Goal: Transaction & Acquisition: Purchase product/service

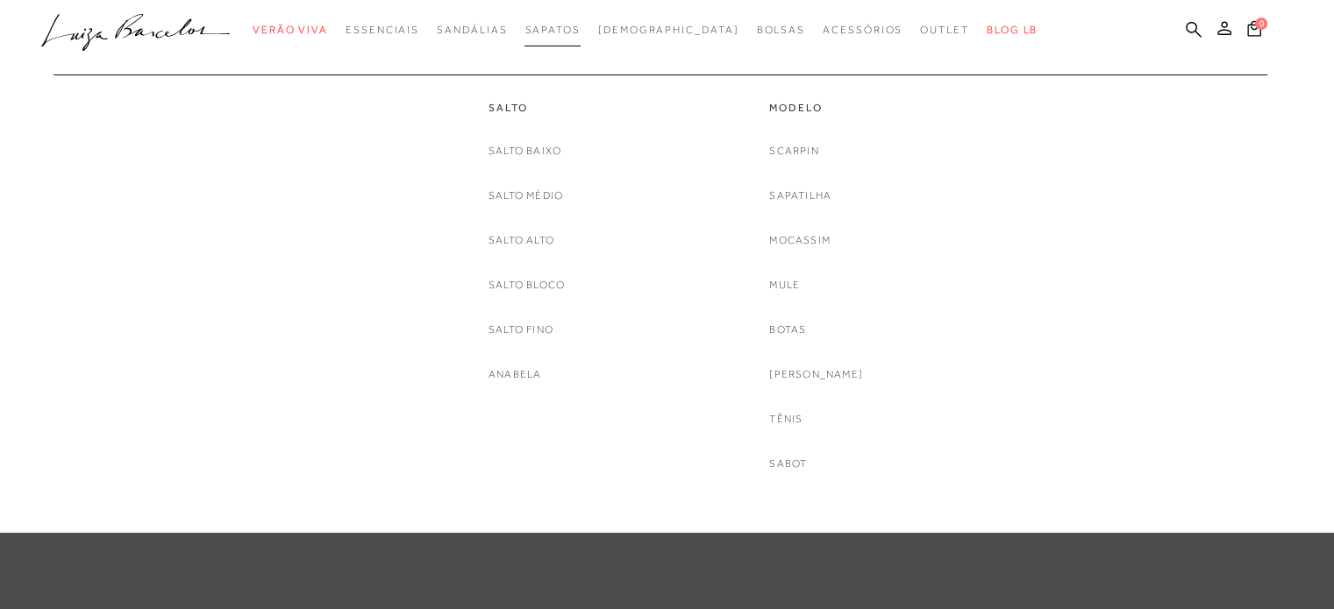
click at [575, 39] on link "Sapatos" at bounding box center [551, 30] width 55 height 32
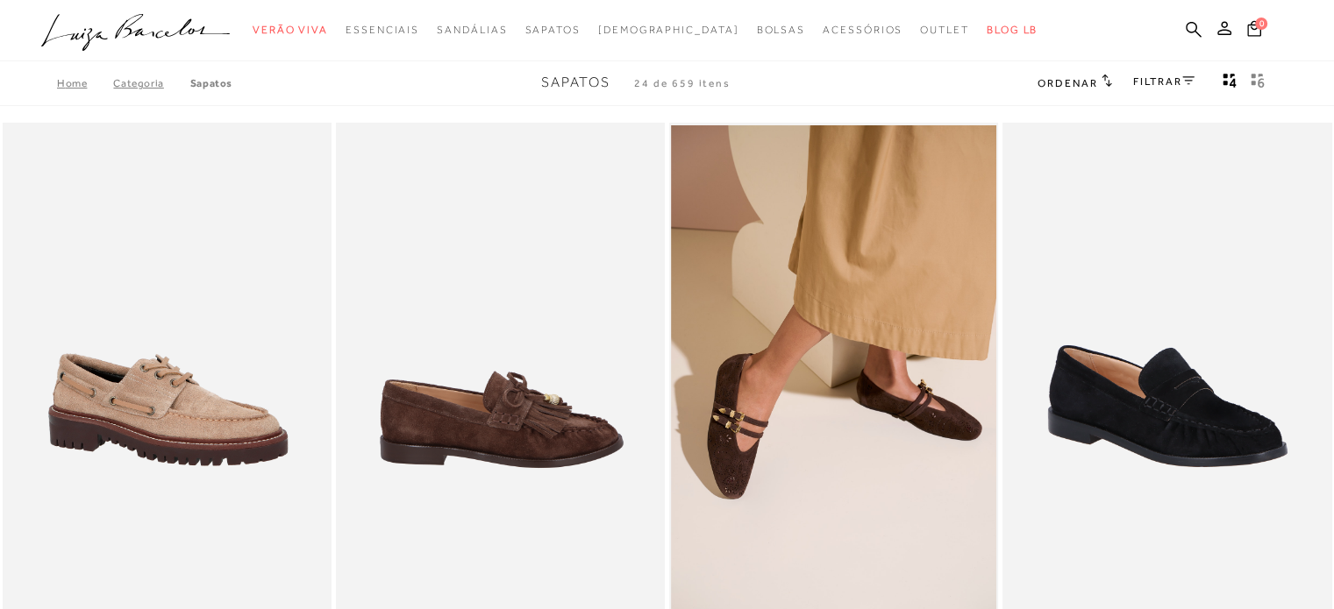
click at [465, 423] on img at bounding box center [501, 370] width 327 height 494
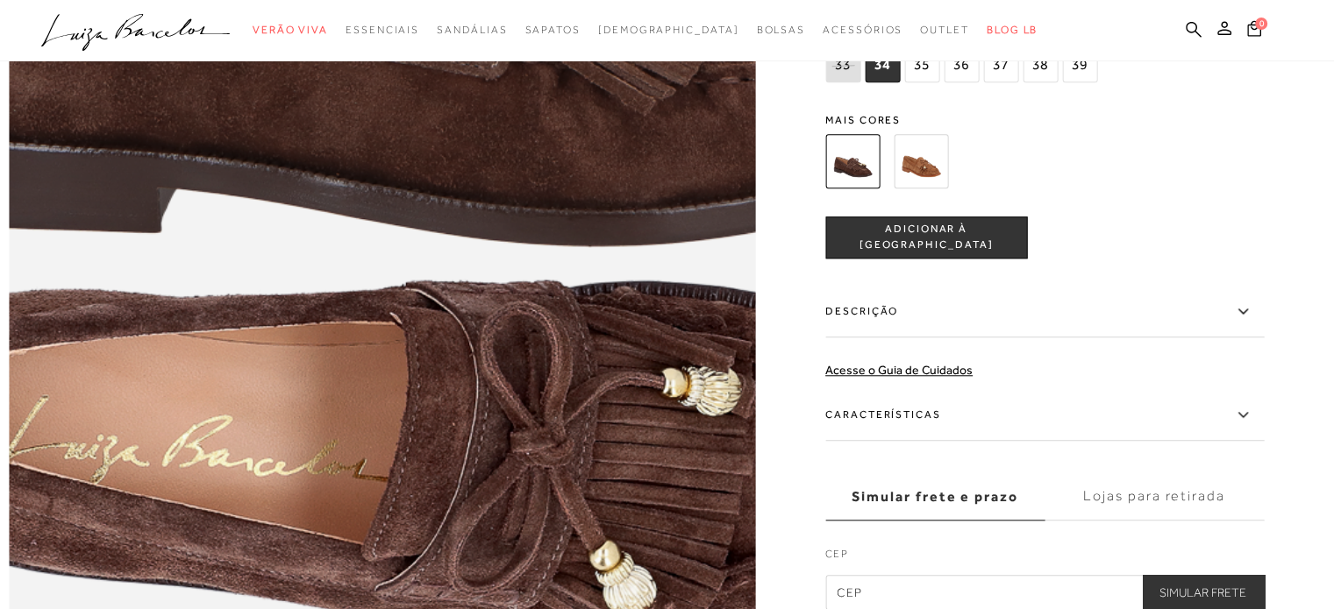
scroll to position [1578, 0]
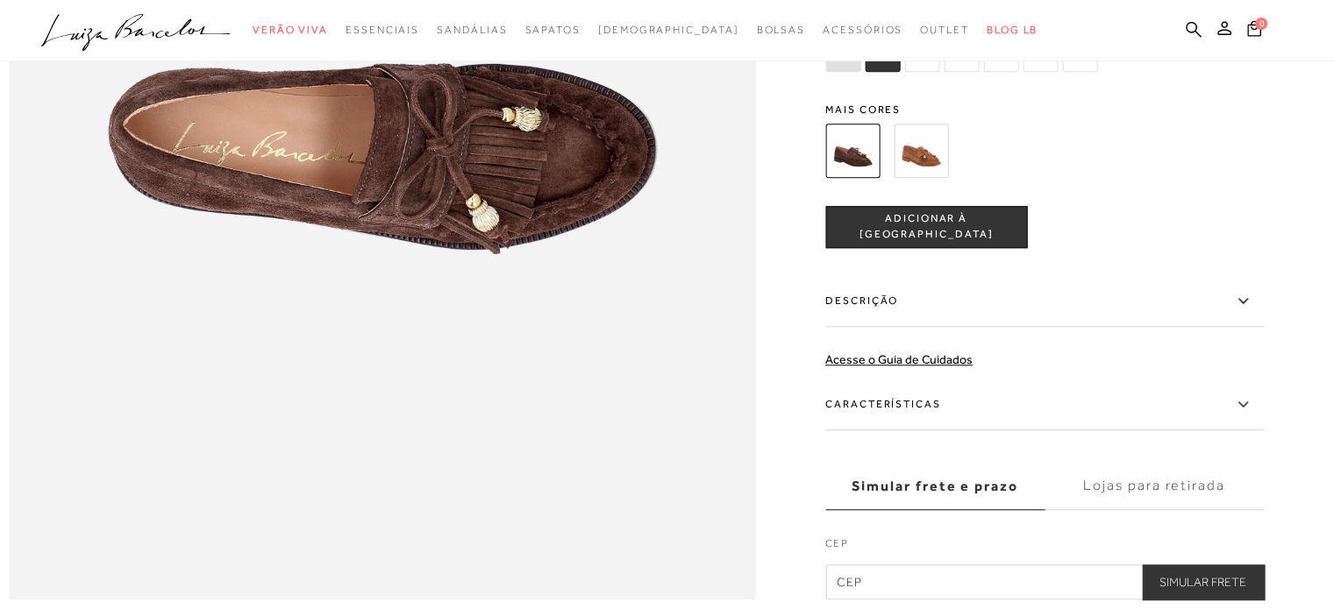
click at [919, 178] on img at bounding box center [920, 151] width 54 height 54
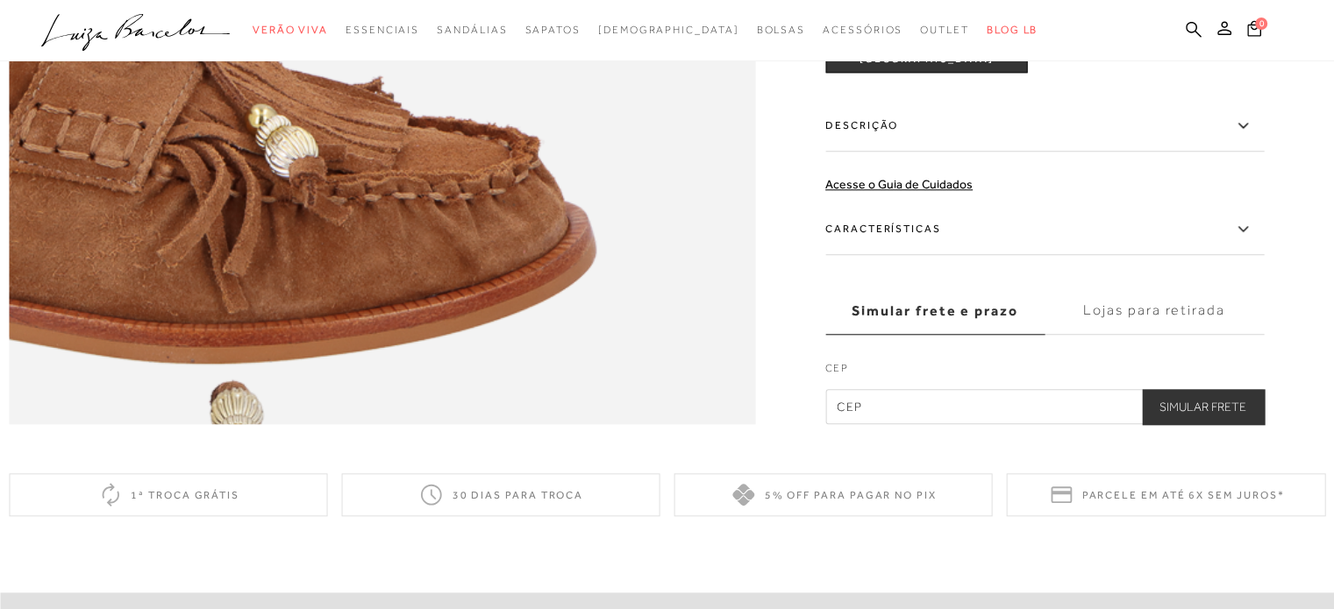
scroll to position [1578, 0]
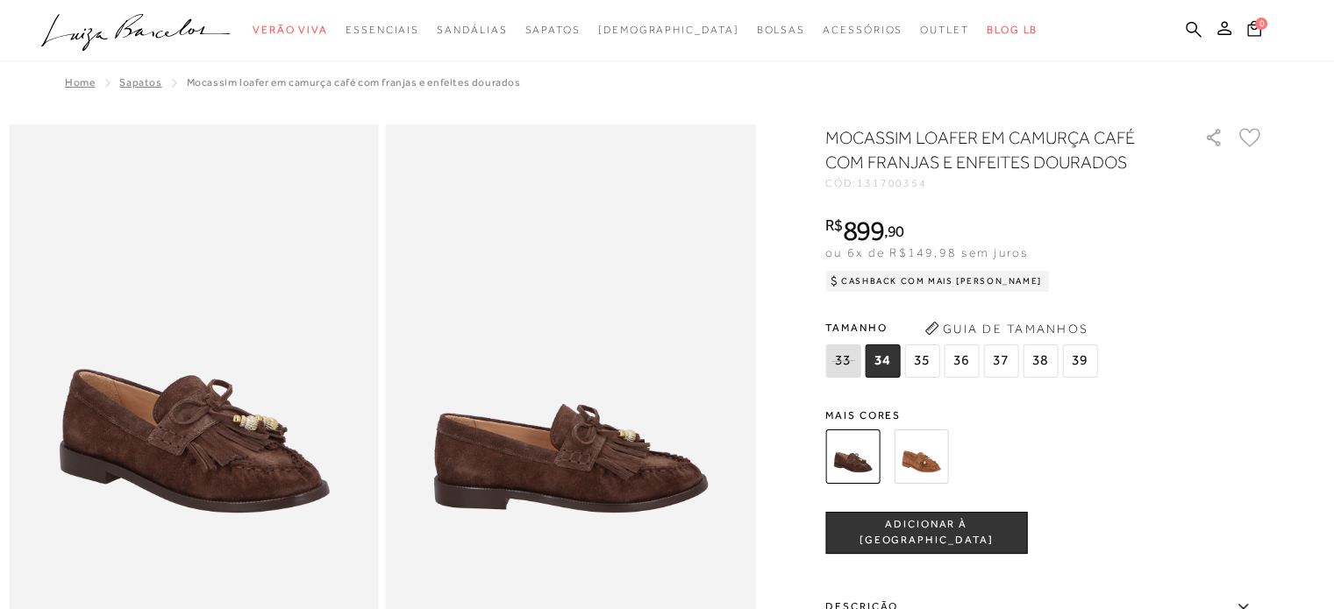
scroll to position [1578, 0]
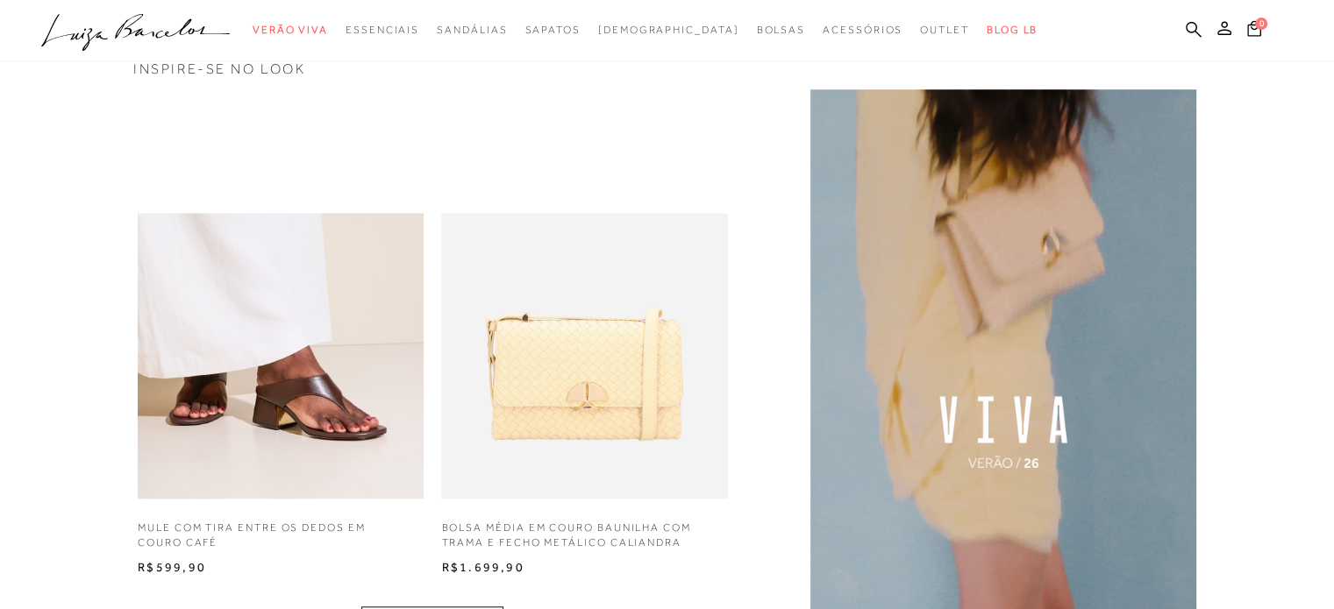
scroll to position [1228, 0]
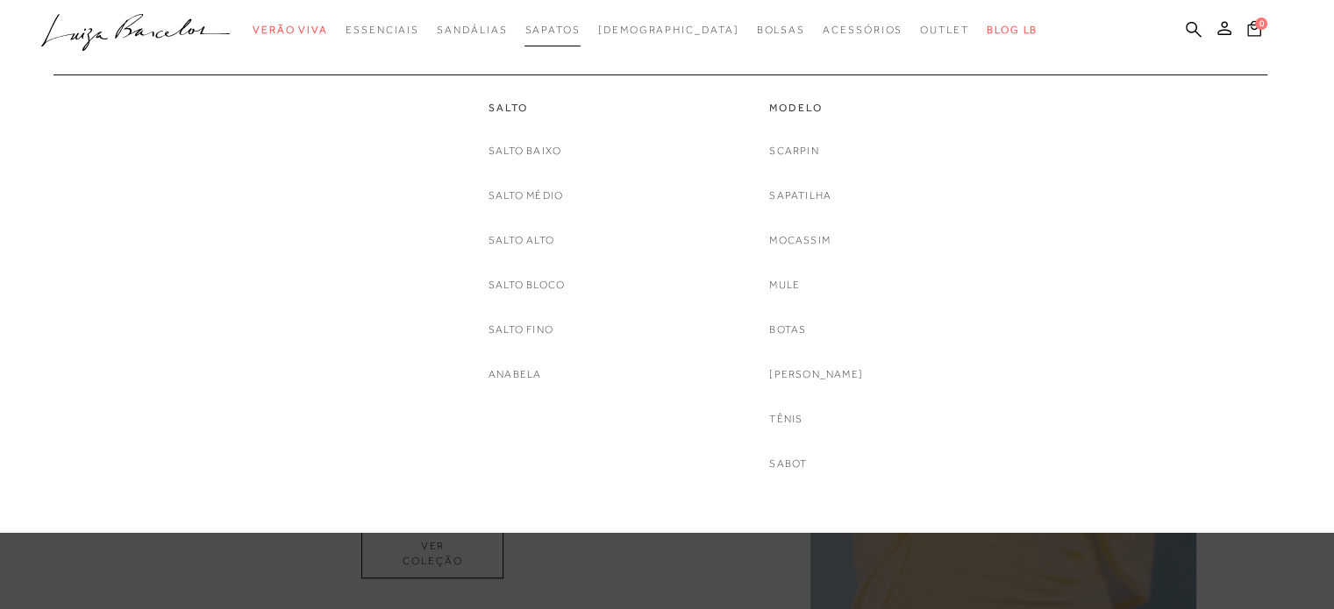
click at [580, 24] on span "Sapatos" at bounding box center [551, 30] width 55 height 12
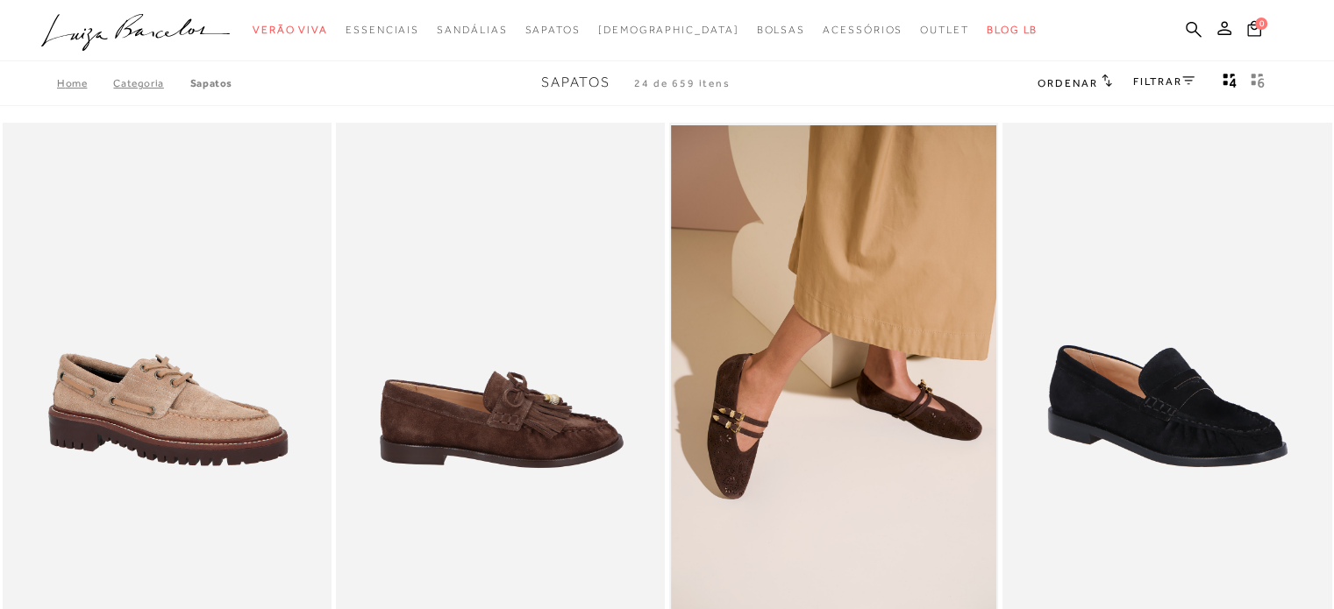
click at [432, 358] on img at bounding box center [501, 370] width 327 height 494
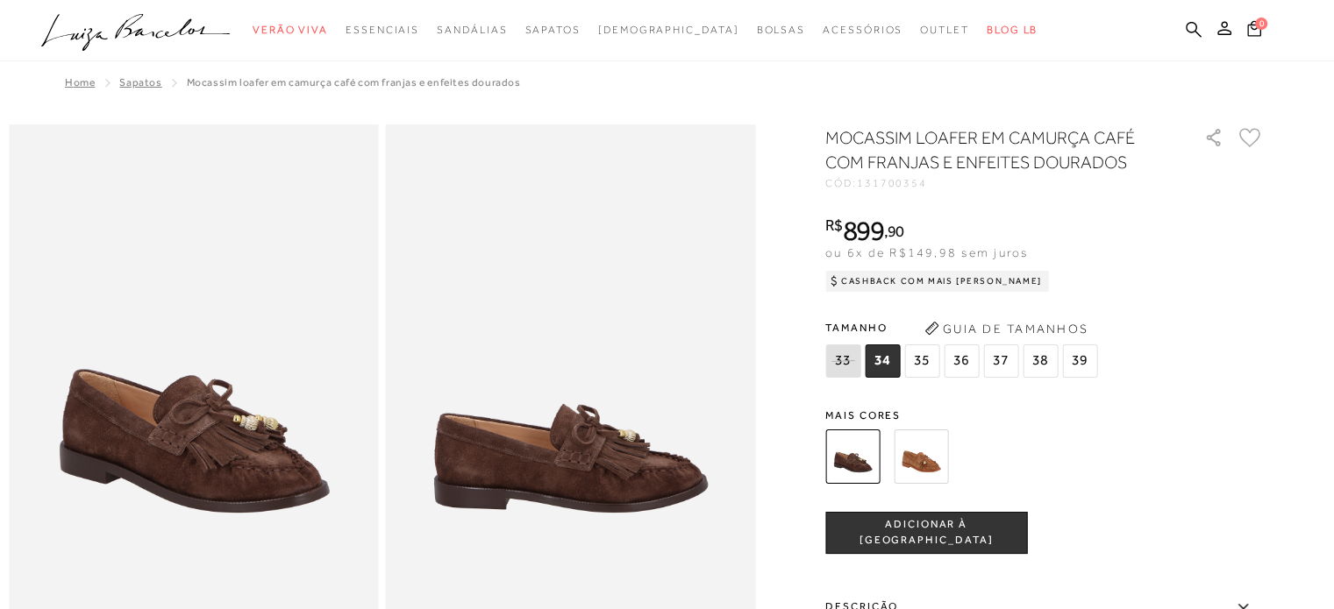
click at [1036, 363] on span "38" at bounding box center [1039, 361] width 35 height 33
click at [966, 532] on span "ADICIONAR À [GEOGRAPHIC_DATA]" at bounding box center [926, 532] width 200 height 31
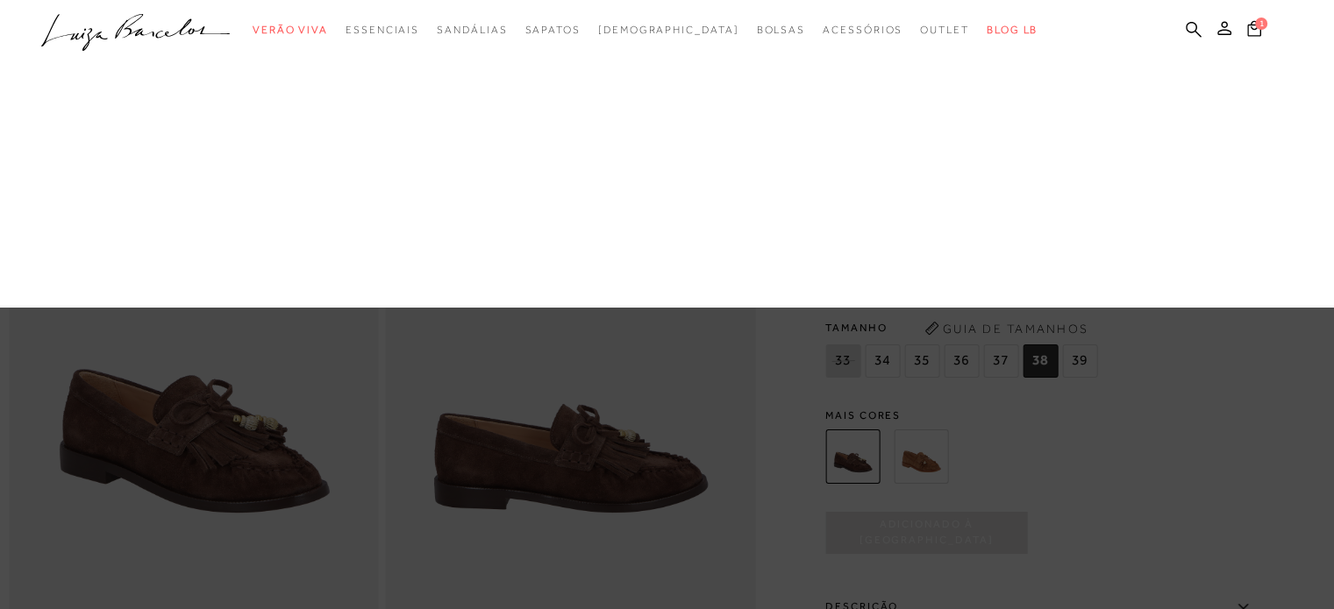
drag, startPoint x: 816, startPoint y: 188, endPoint x: 839, endPoint y: 243, distance: 59.8
click at [0, 0] on link "Cintos" at bounding box center [0, 0] width 0 height 0
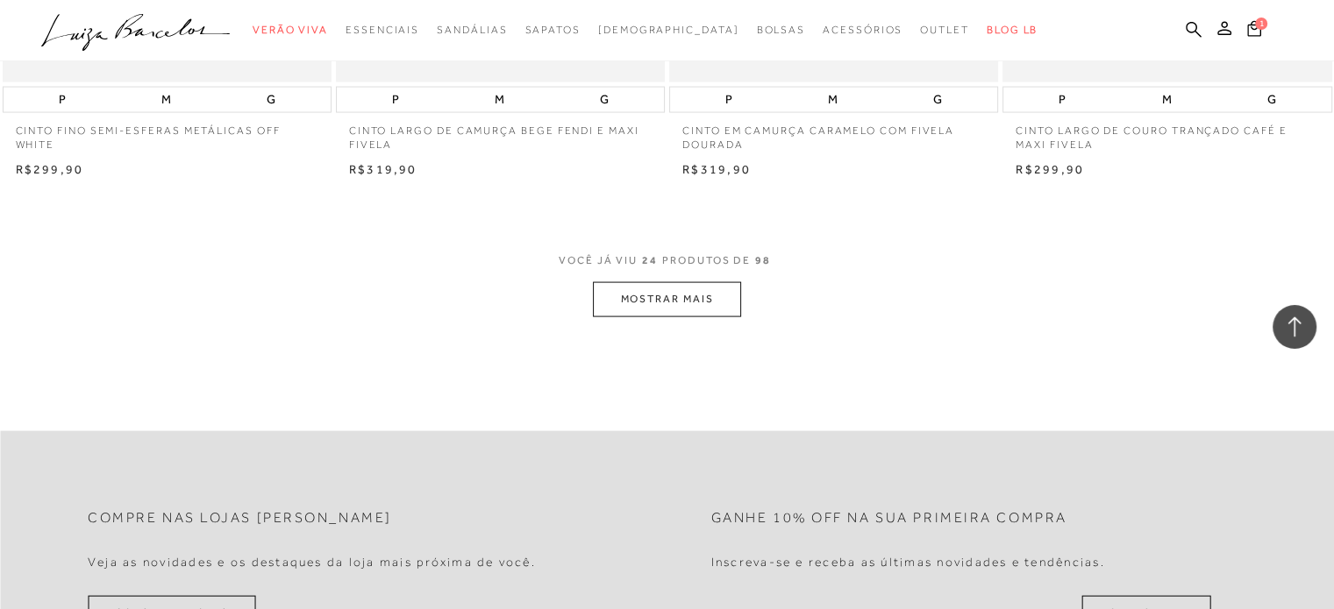
scroll to position [3683, 0]
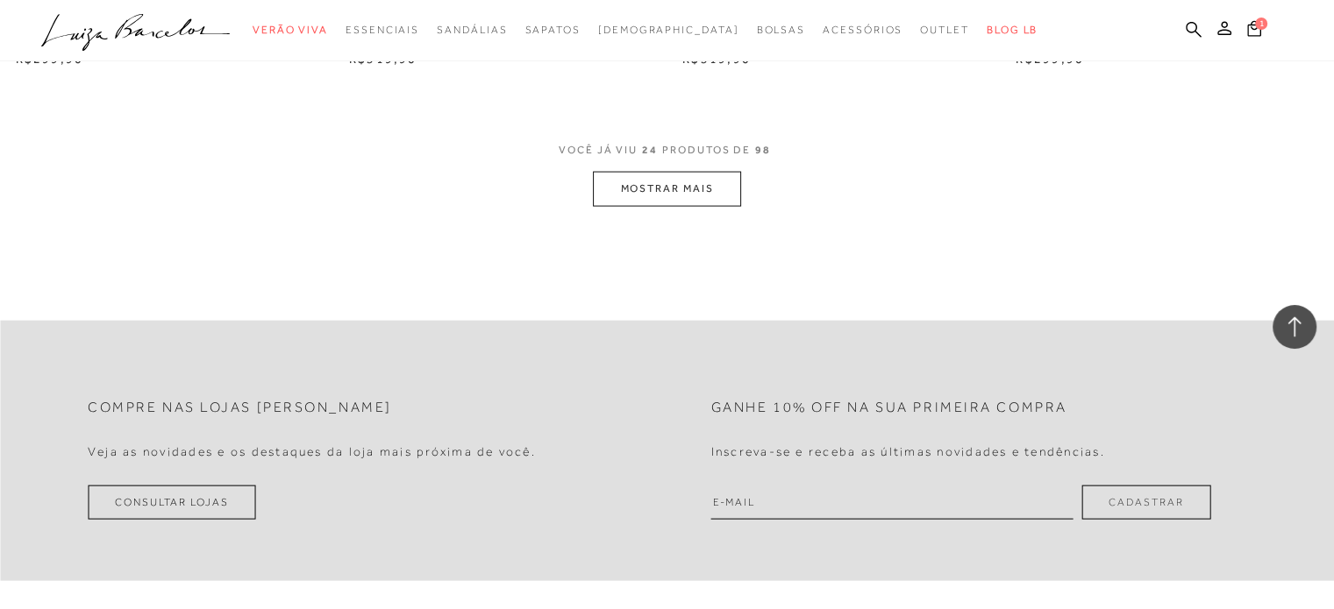
click at [690, 203] on button "MOSTRAR MAIS" at bounding box center [666, 189] width 147 height 34
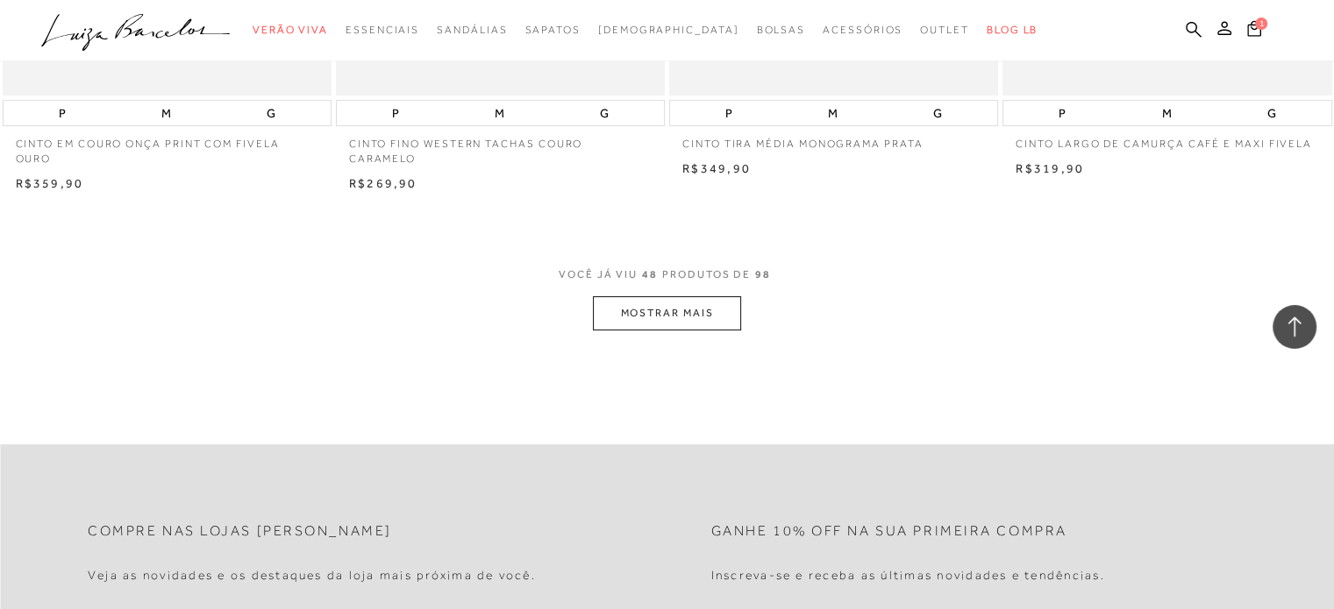
scroll to position [7190, 0]
click at [685, 321] on button "MOSTRAR MAIS" at bounding box center [666, 313] width 147 height 34
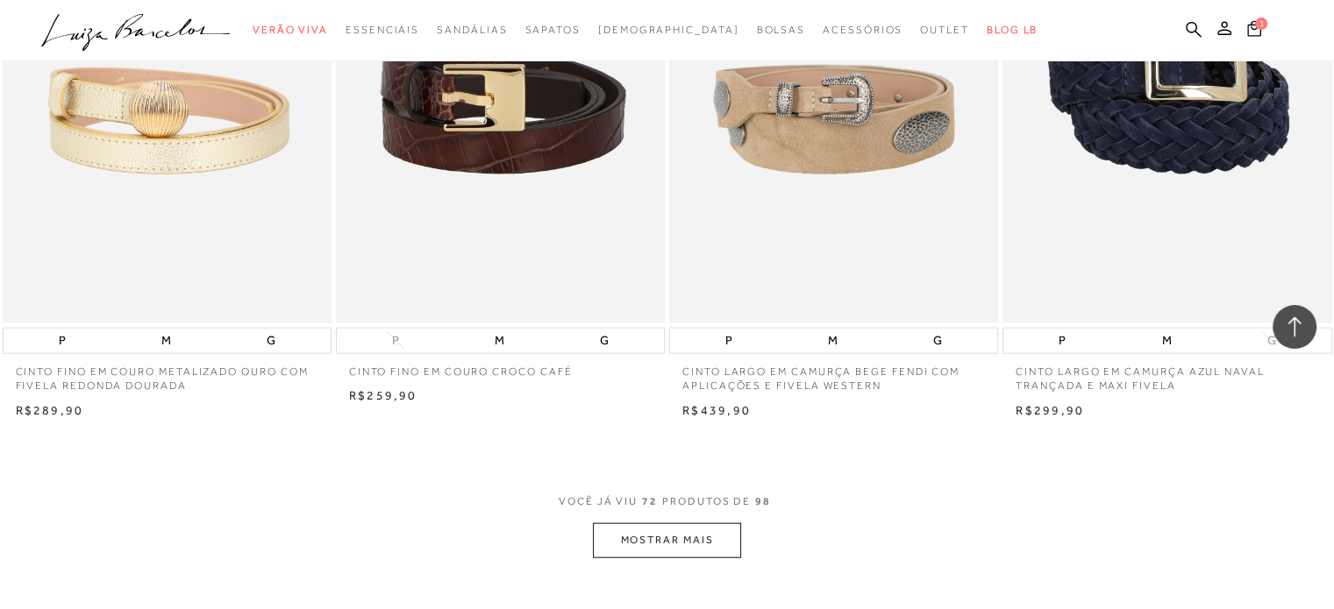
scroll to position [10610, 0]
click at [677, 537] on button "MOSTRAR MAIS" at bounding box center [666, 540] width 147 height 34
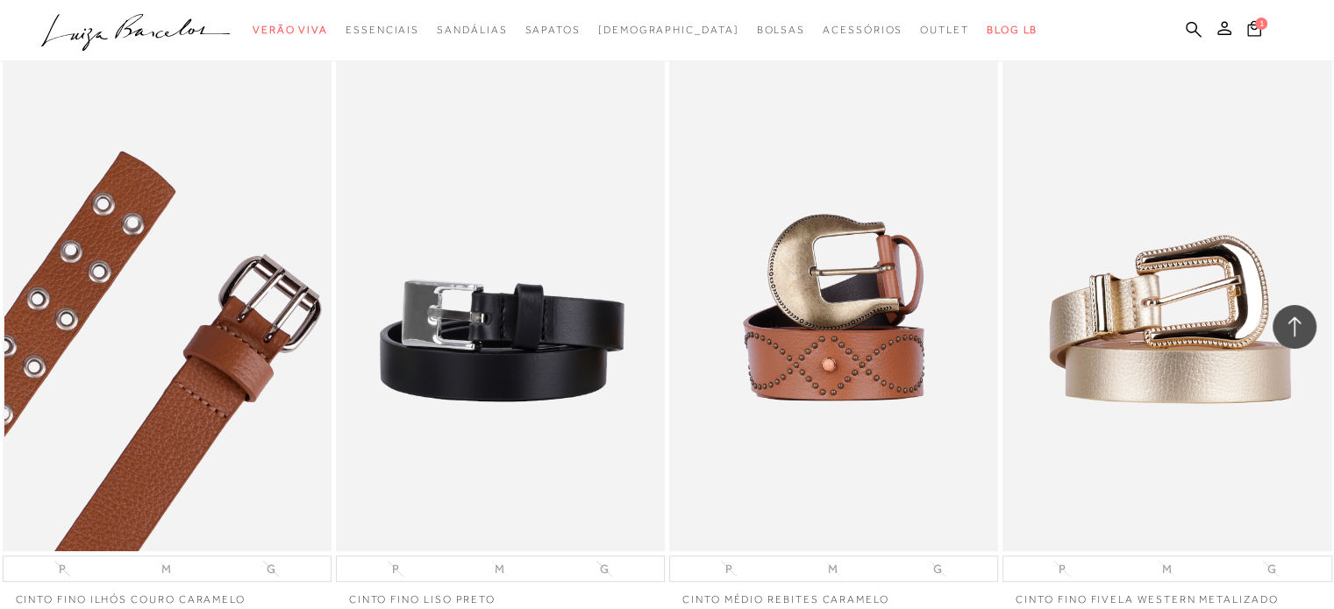
scroll to position [14468, 0]
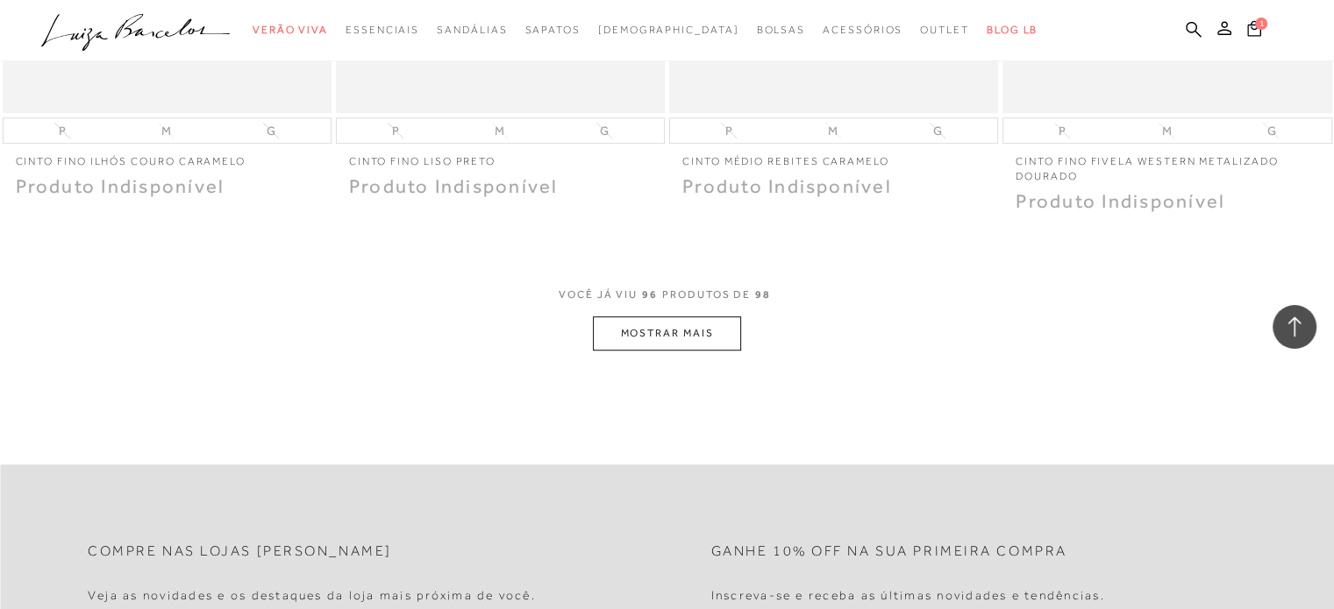
click at [673, 317] on button "MOSTRAR MAIS" at bounding box center [666, 334] width 147 height 34
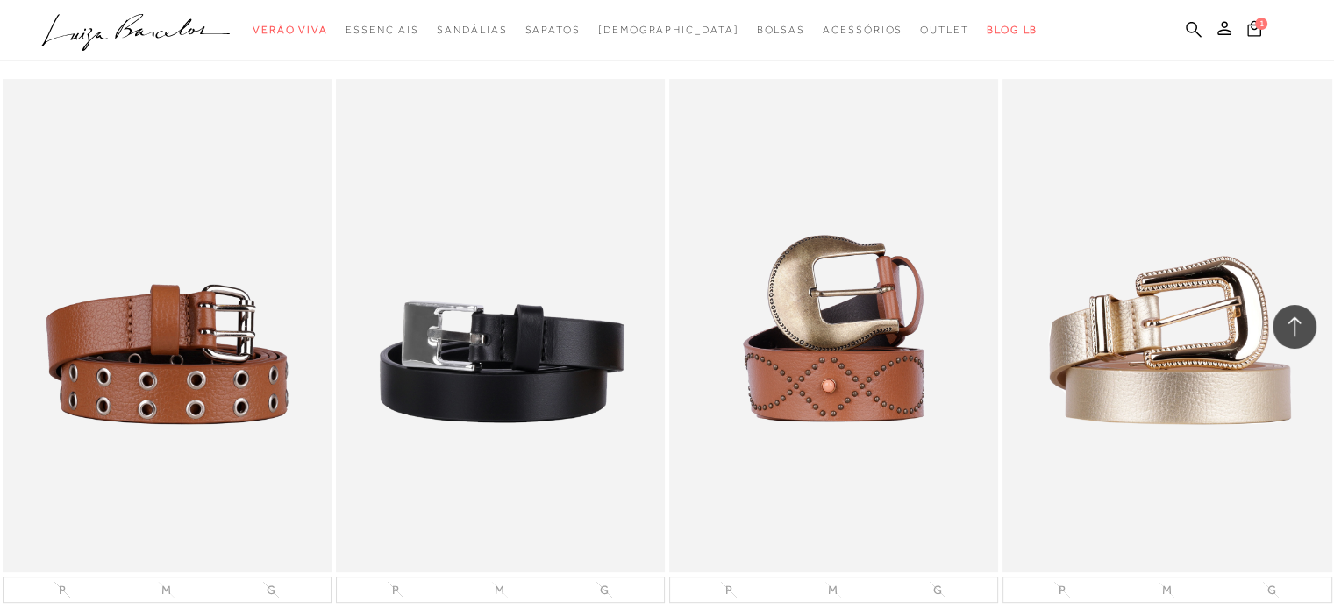
scroll to position [13854, 0]
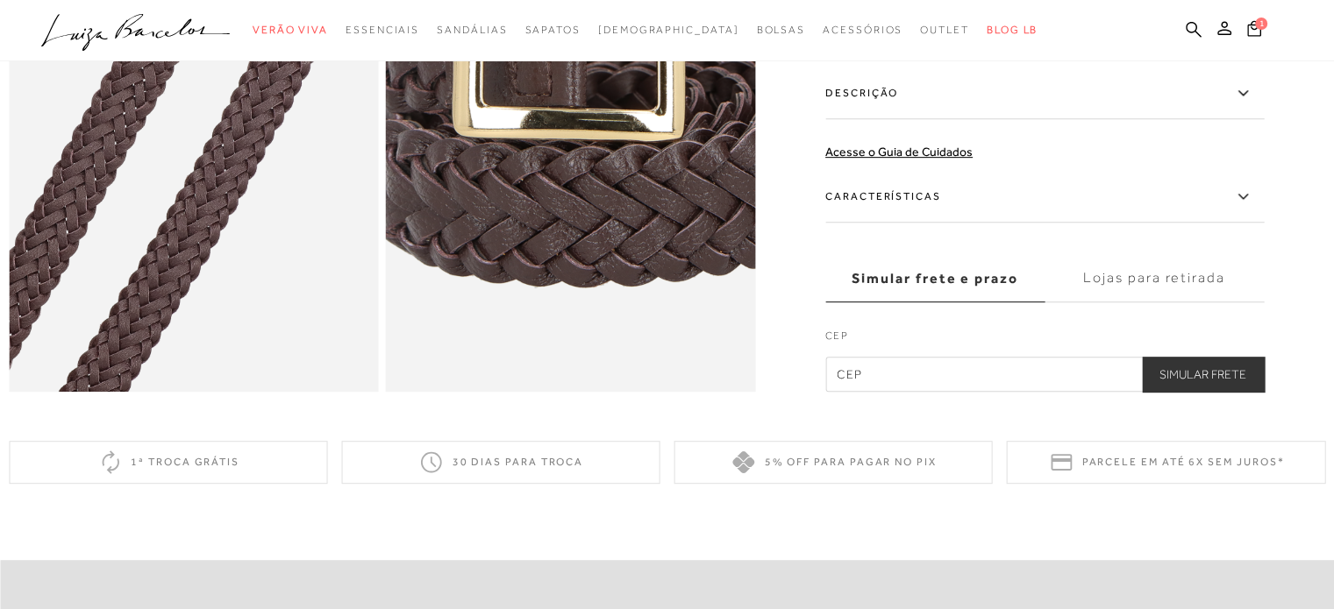
scroll to position [789, 0]
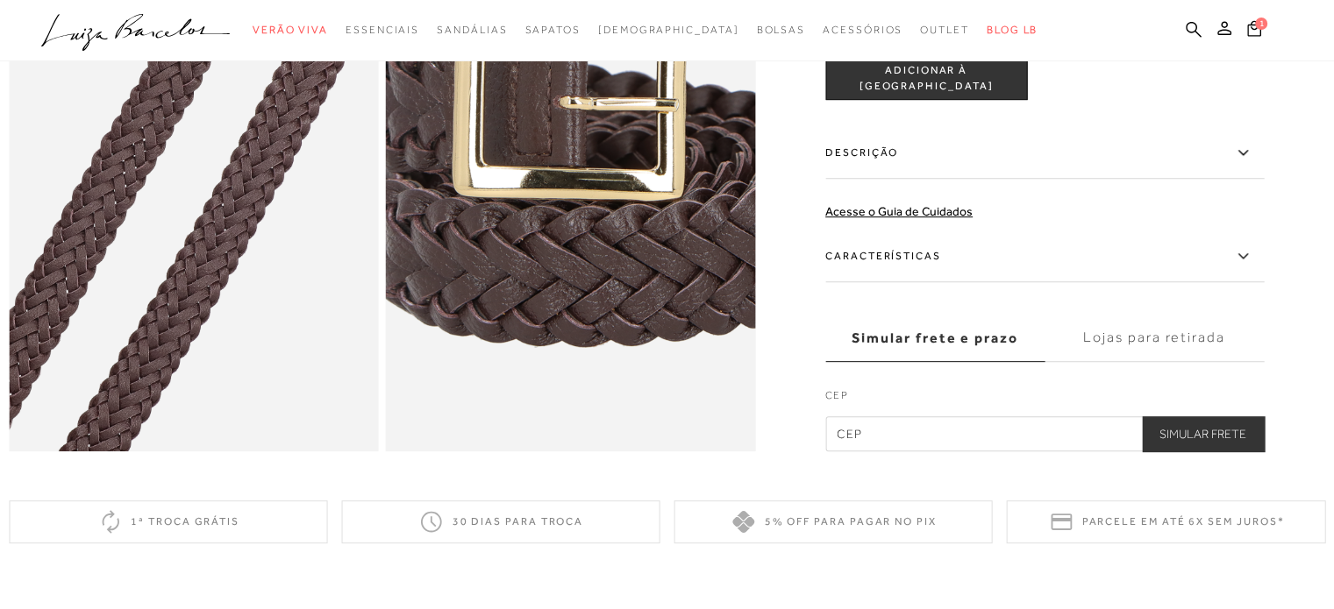
click at [857, 164] on label "Descrição" at bounding box center [1044, 152] width 438 height 51
click at [0, 0] on input "Descrição" at bounding box center [0, 0] width 0 height 0
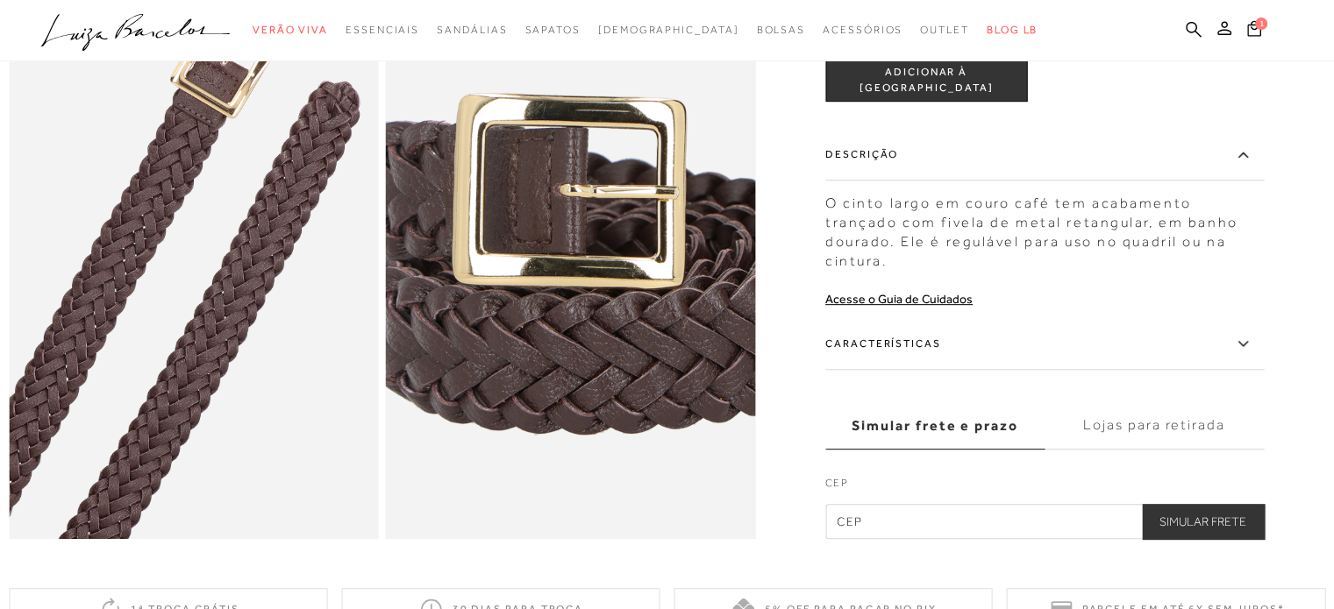
scroll to position [701, 0]
click at [929, 356] on label "Características" at bounding box center [1044, 343] width 438 height 51
click at [0, 0] on input "Características" at bounding box center [0, 0] width 0 height 0
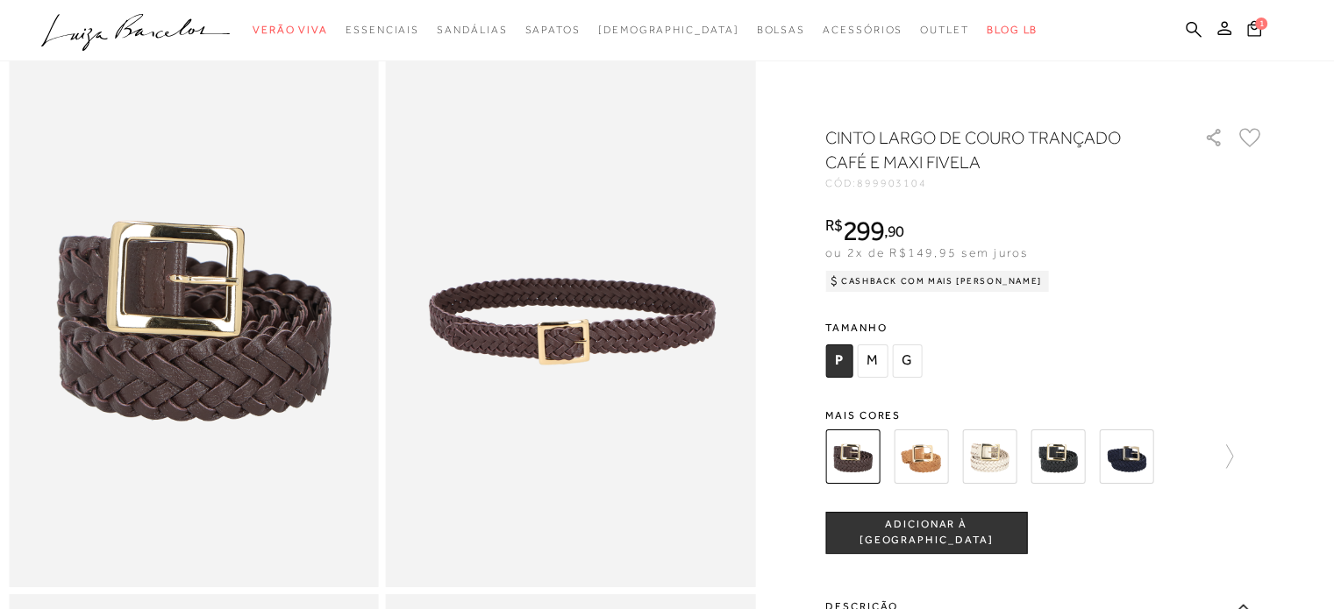
scroll to position [88, 0]
